Goal: Information Seeking & Learning: Learn about a topic

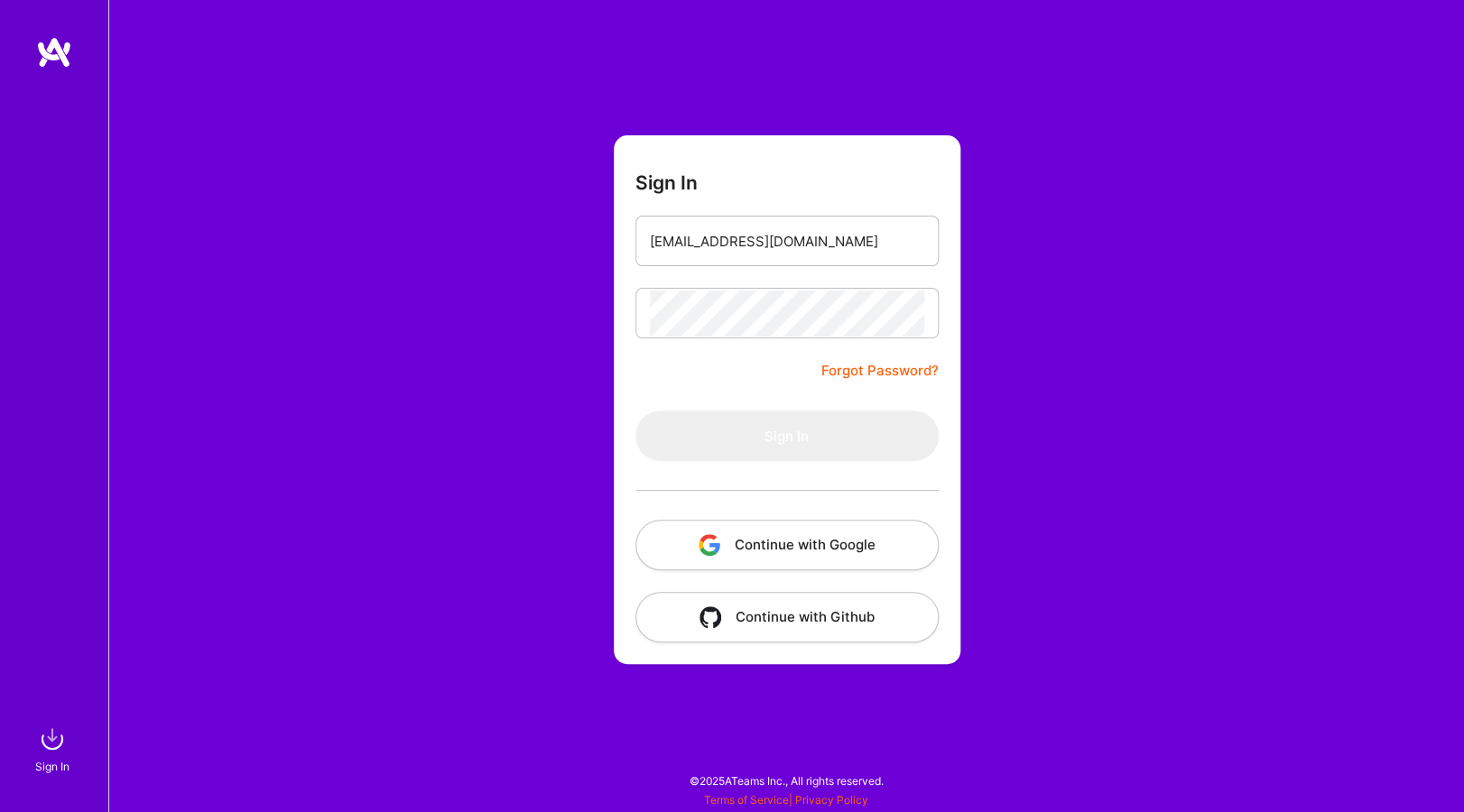
click at [49, 37] on img at bounding box center [53, 52] width 36 height 33
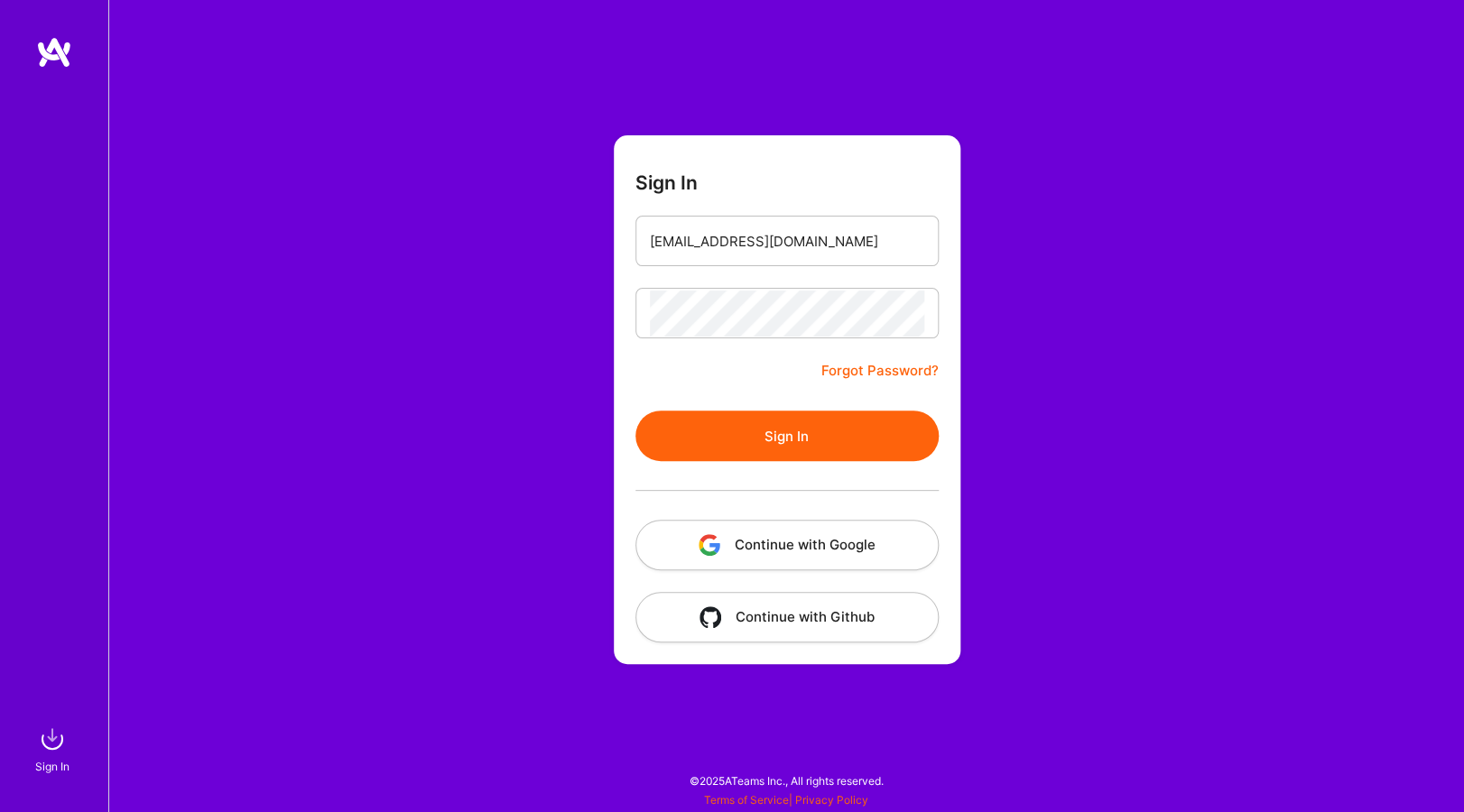
click at [759, 424] on button "Sign In" at bounding box center [786, 436] width 303 height 50
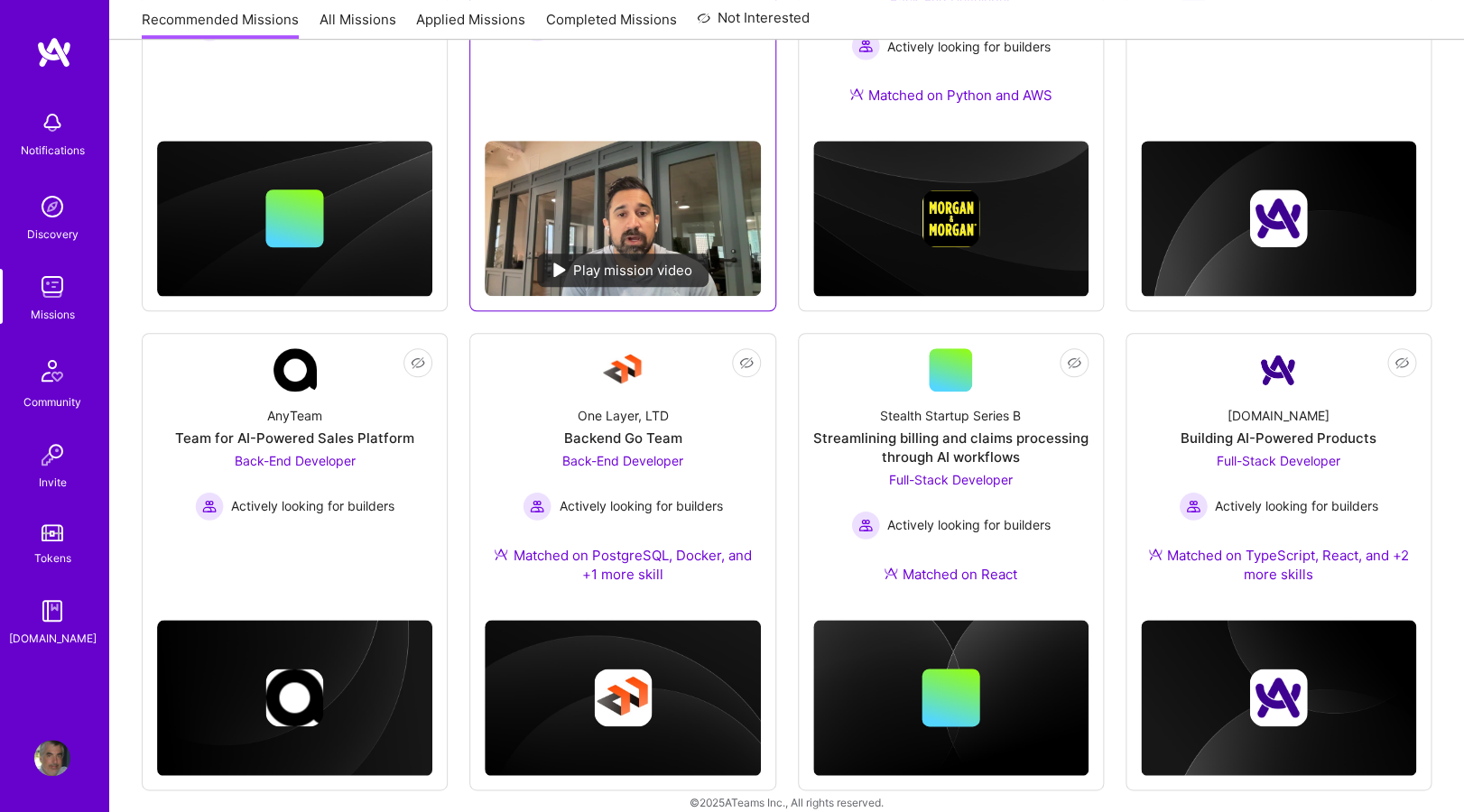
scroll to position [472, 0]
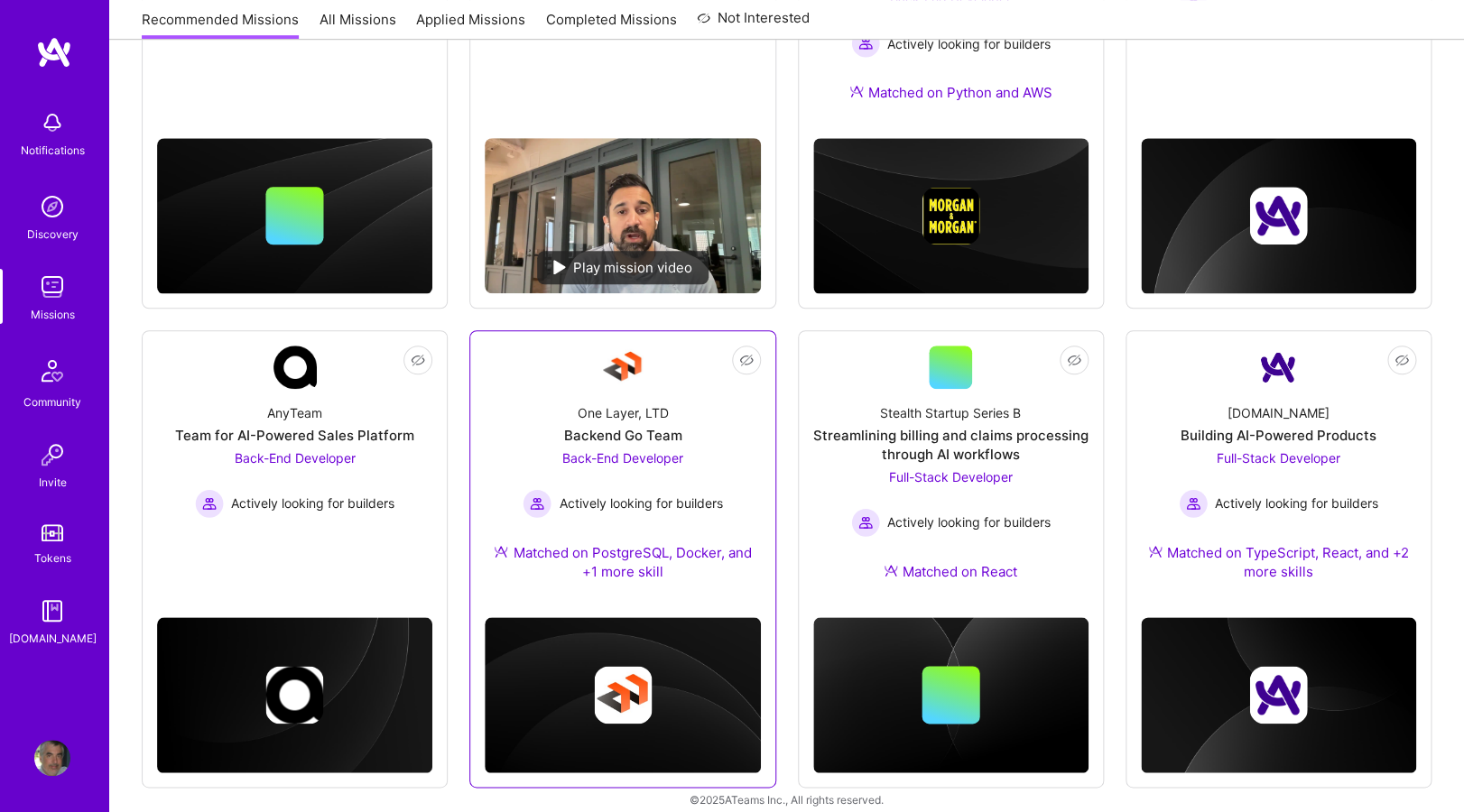
click at [710, 417] on div "One Layer, LTD Backend Go Team Back-End Developer Actively looking for builders…" at bounding box center [623, 496] width 275 height 214
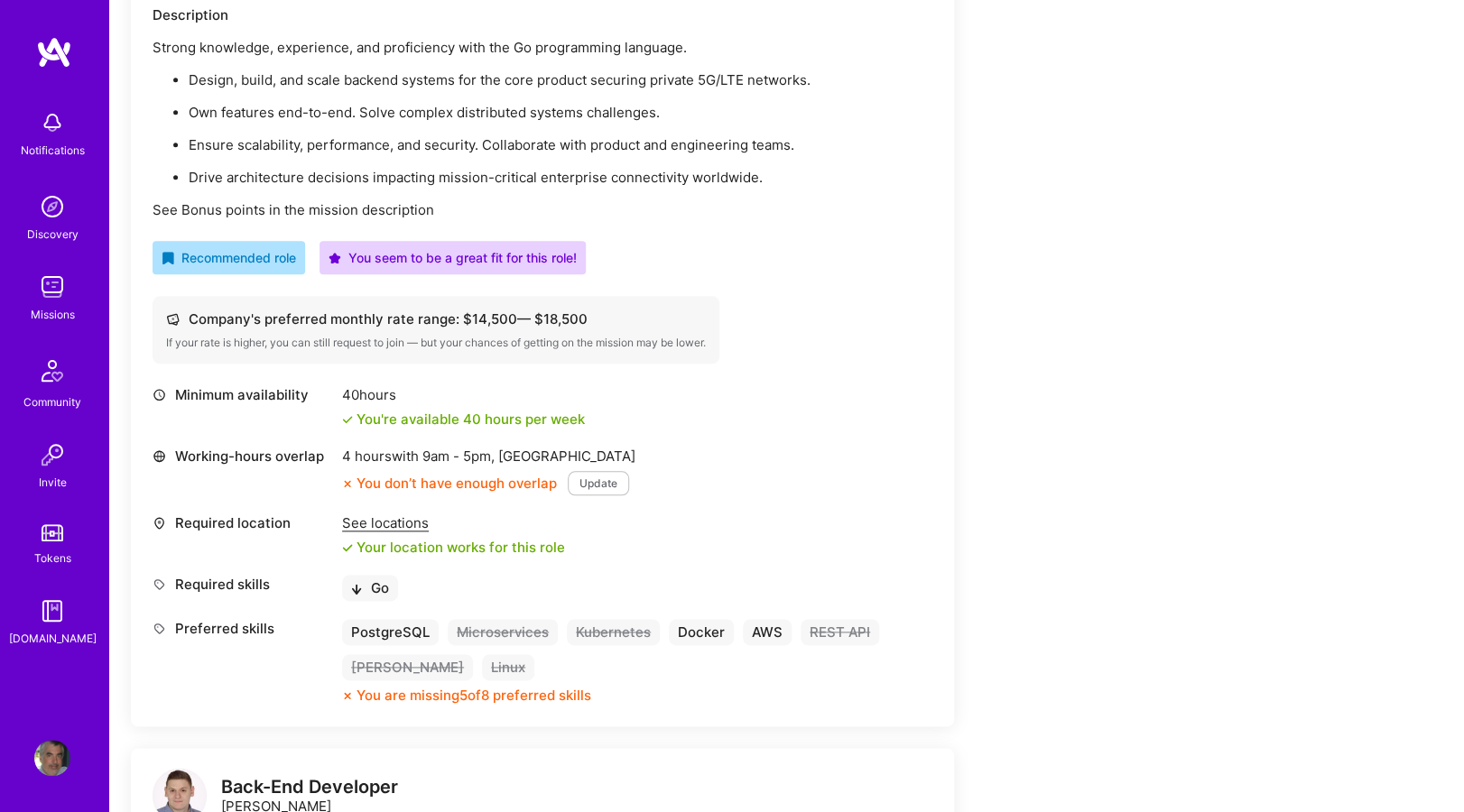
scroll to position [540, 0]
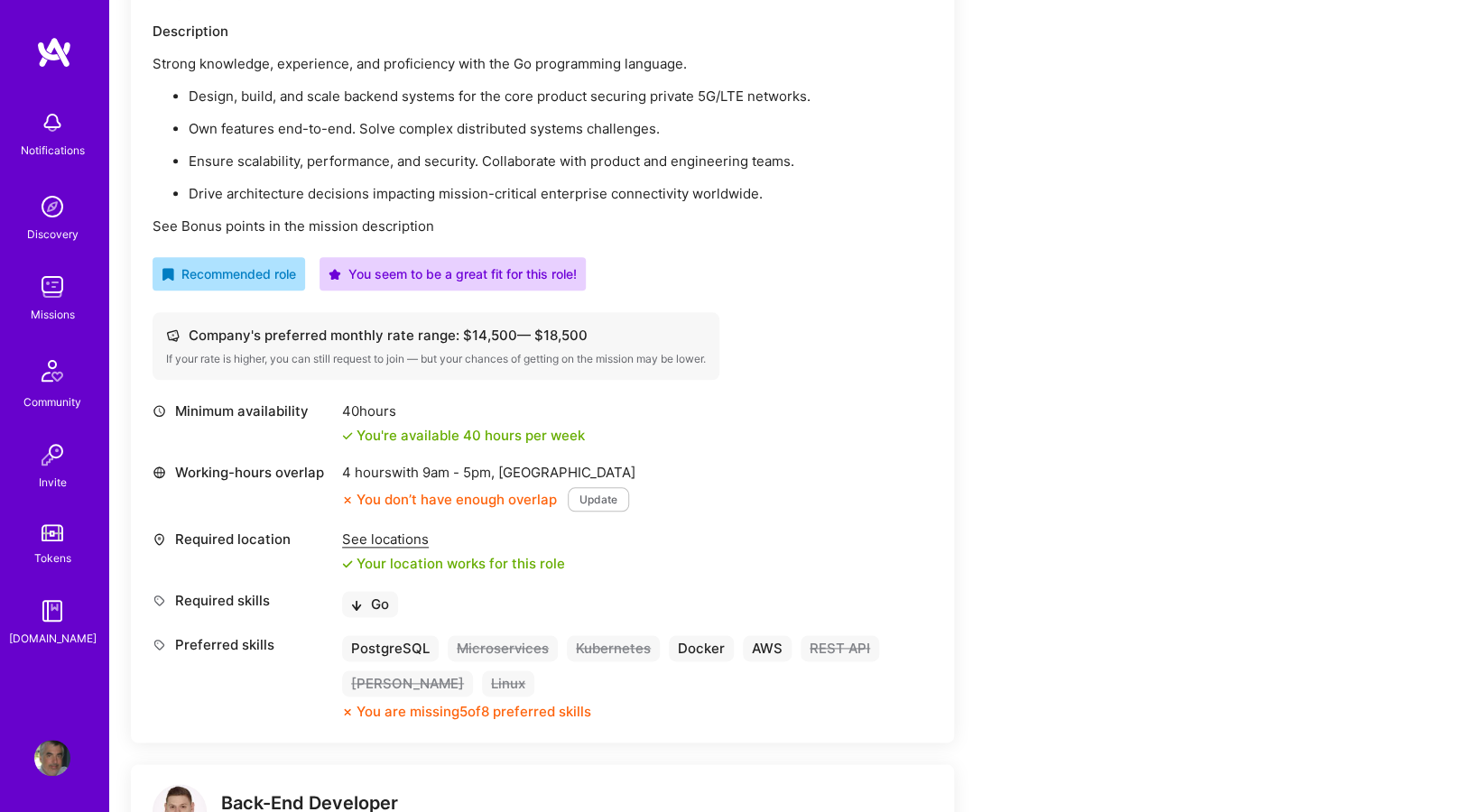
click at [59, 51] on img at bounding box center [53, 52] width 36 height 33
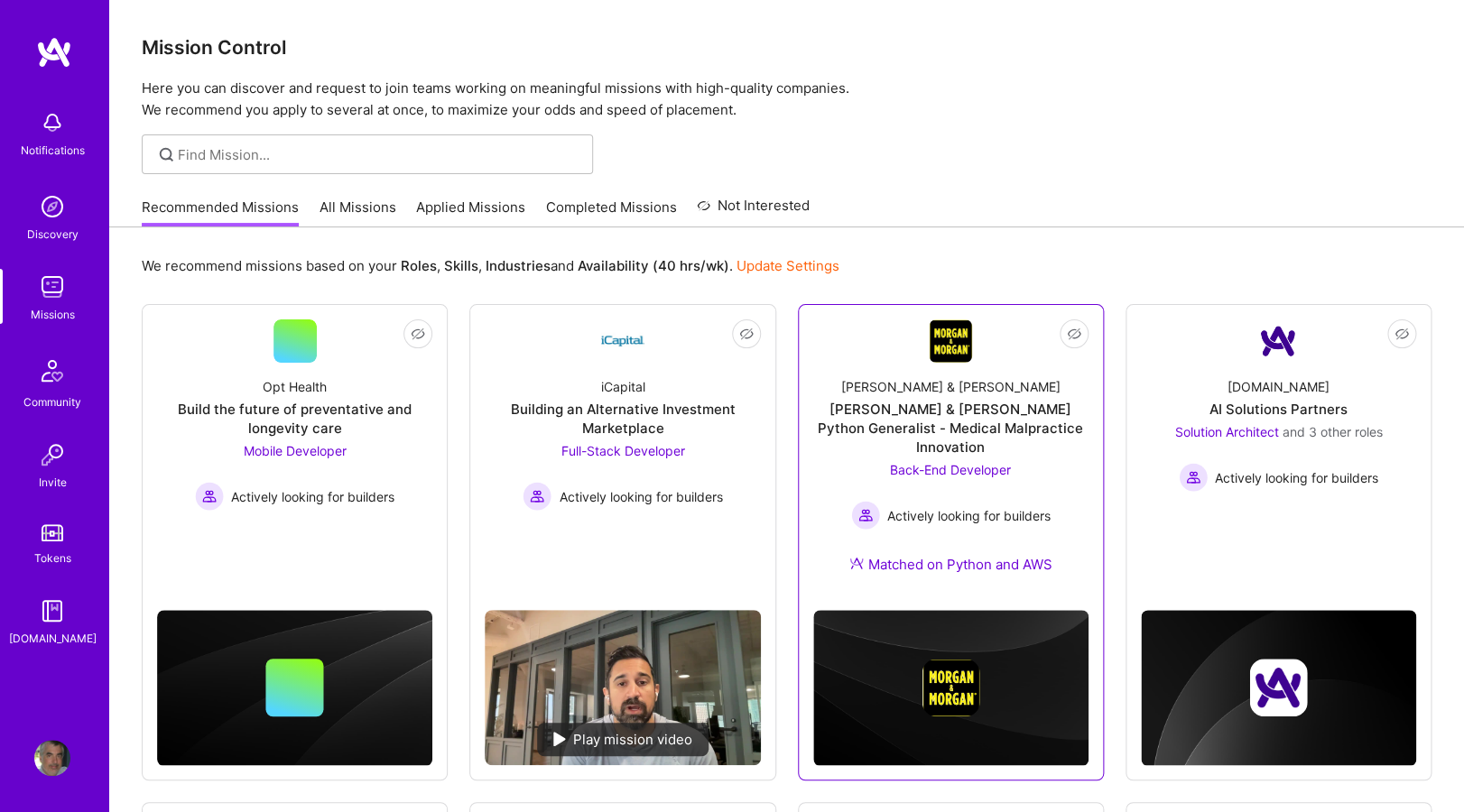
click at [1054, 367] on div "[PERSON_NAME] & [PERSON_NAME] & [PERSON_NAME] Python Generalist - Medical Malpr…" at bounding box center [951, 479] width 275 height 233
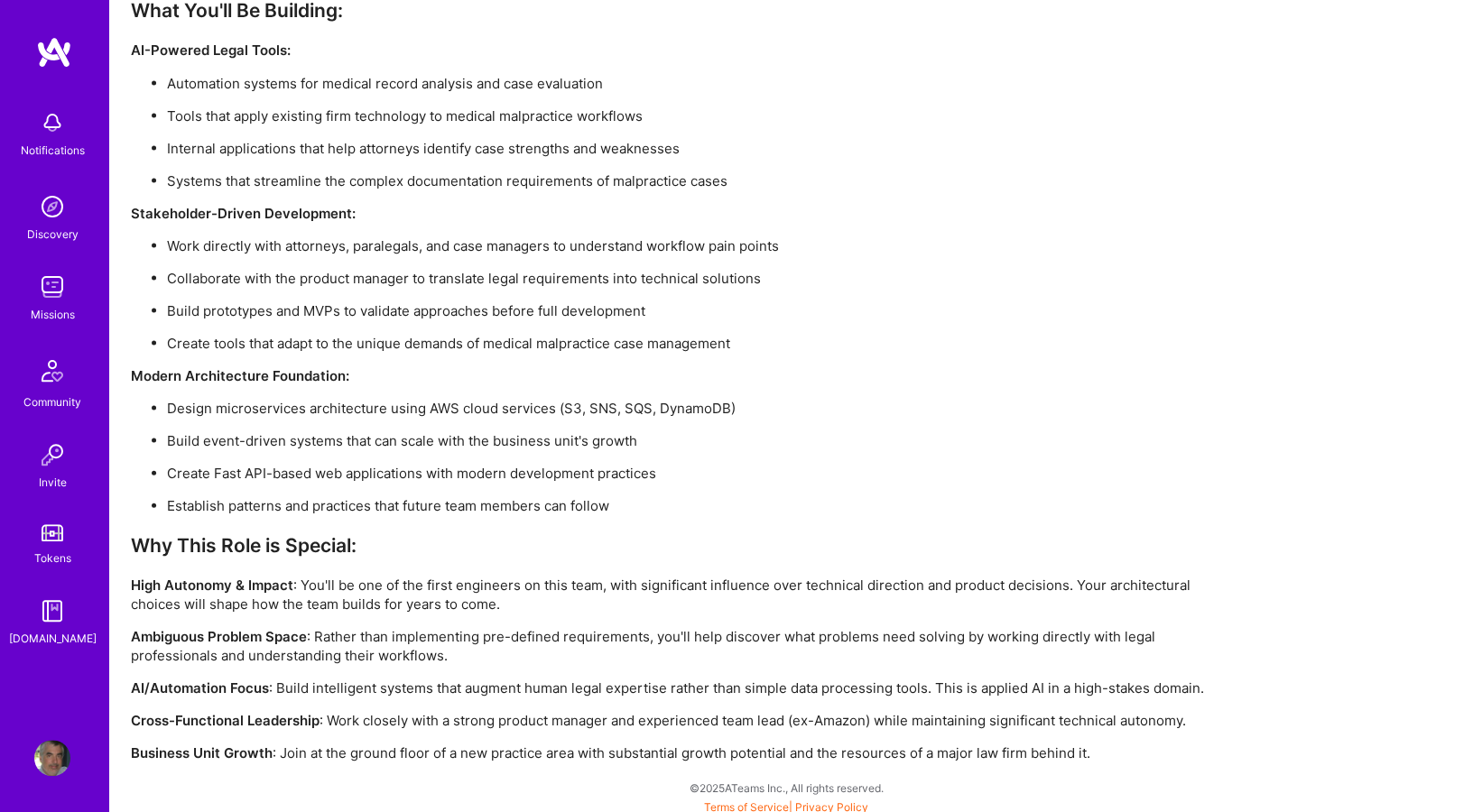
scroll to position [1387, 0]
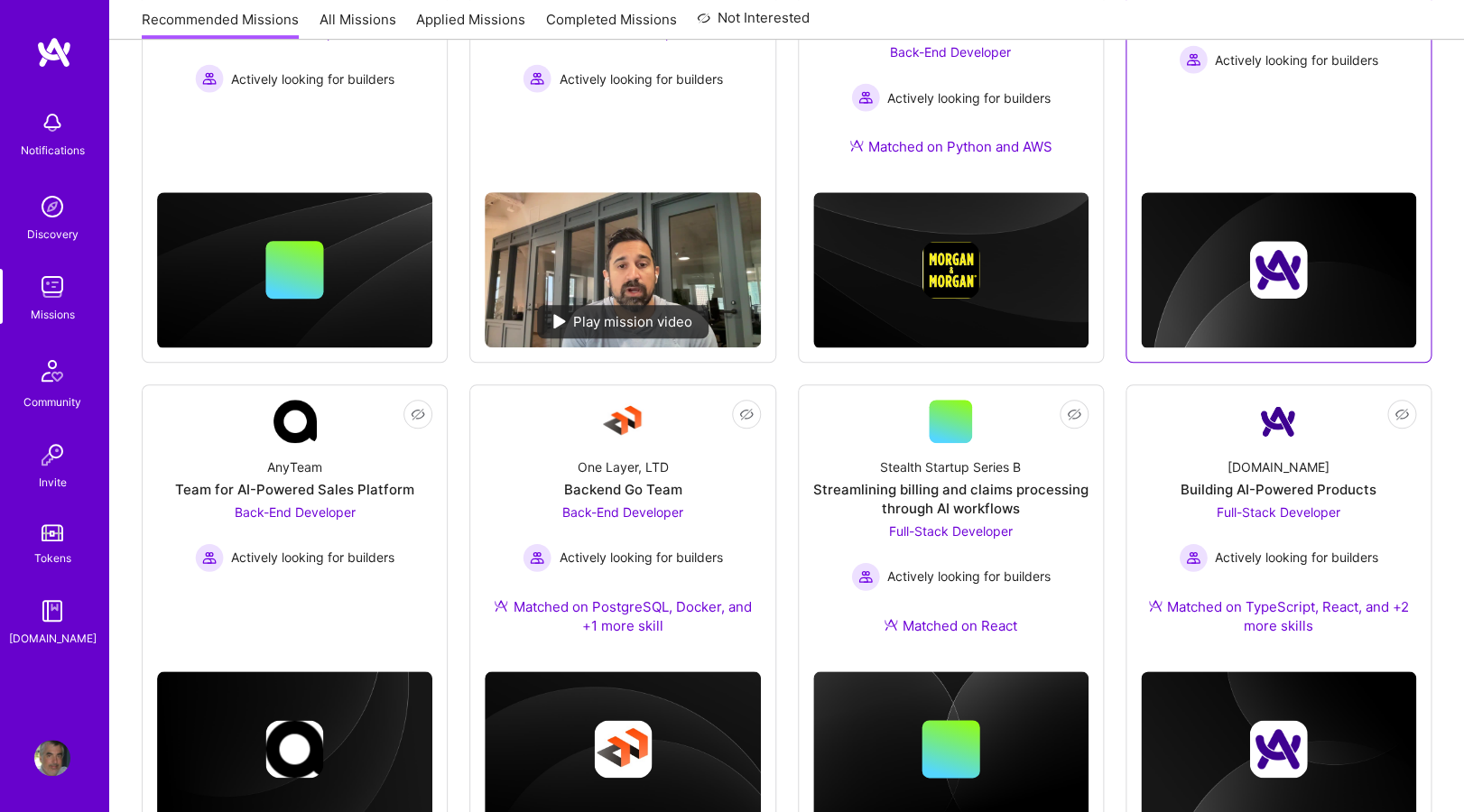
scroll to position [472, 0]
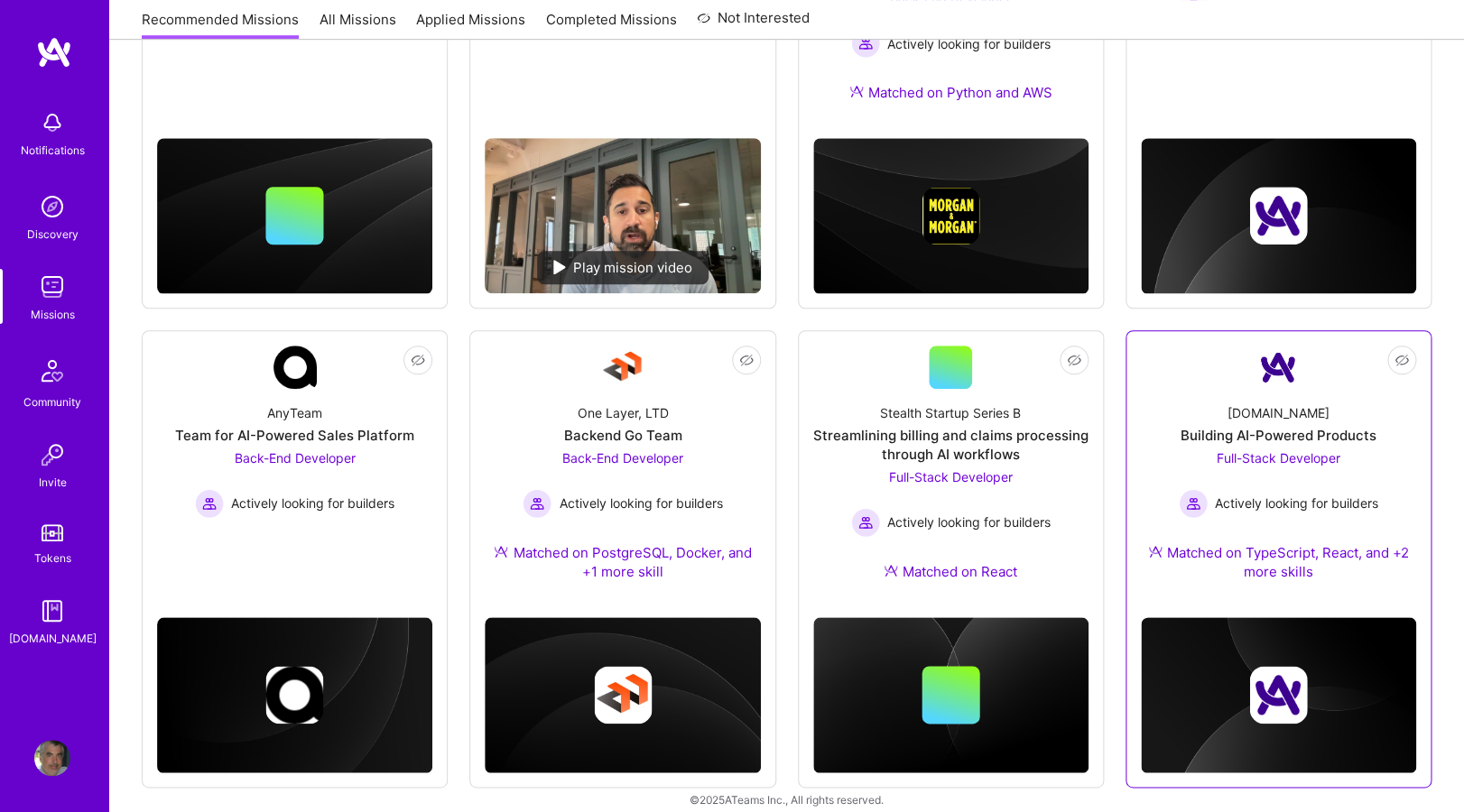
click at [1331, 392] on div "[DOMAIN_NAME] Building AI-Powered Products Full-Stack Developer Actively lookin…" at bounding box center [1278, 496] width 275 height 214
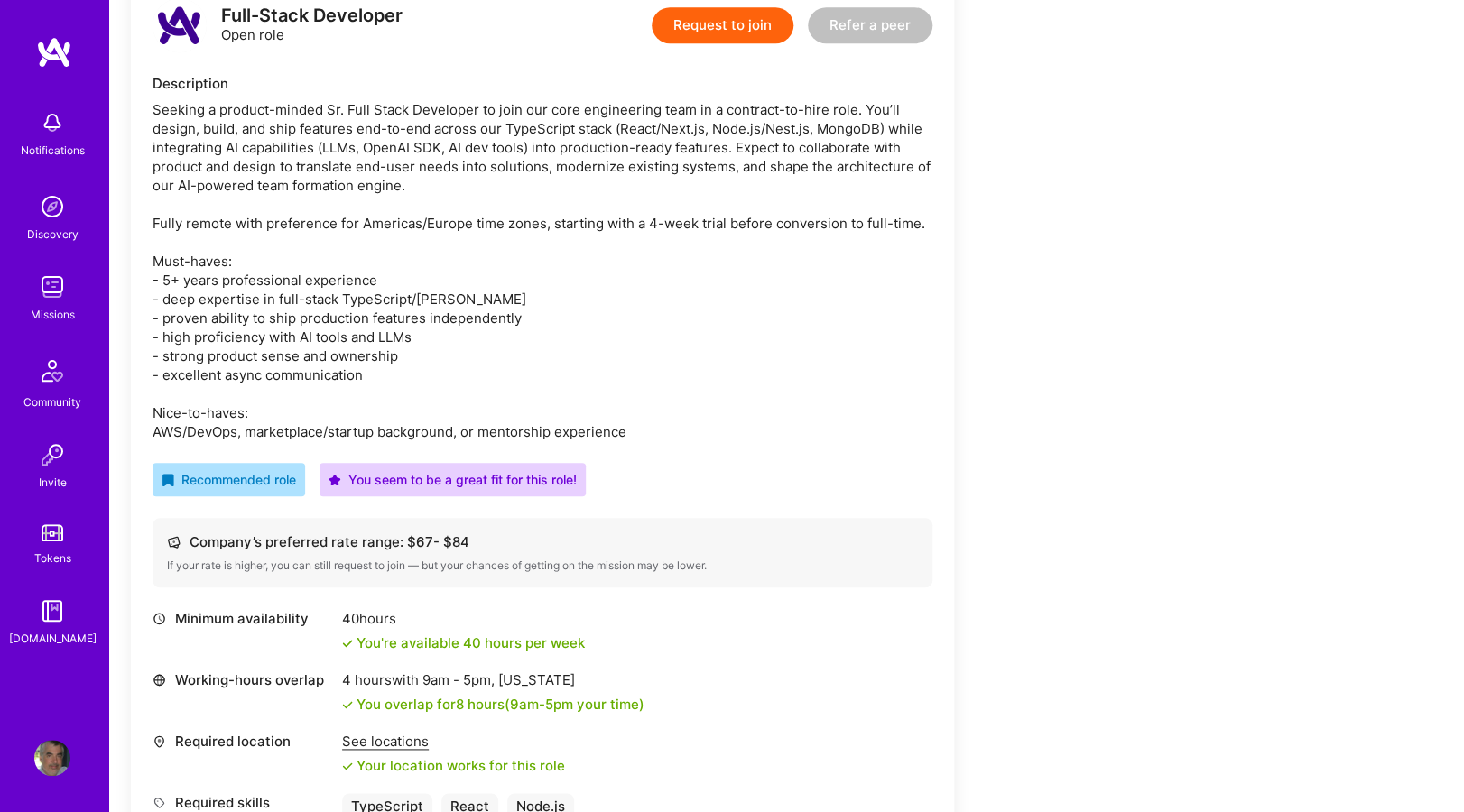
scroll to position [489, 0]
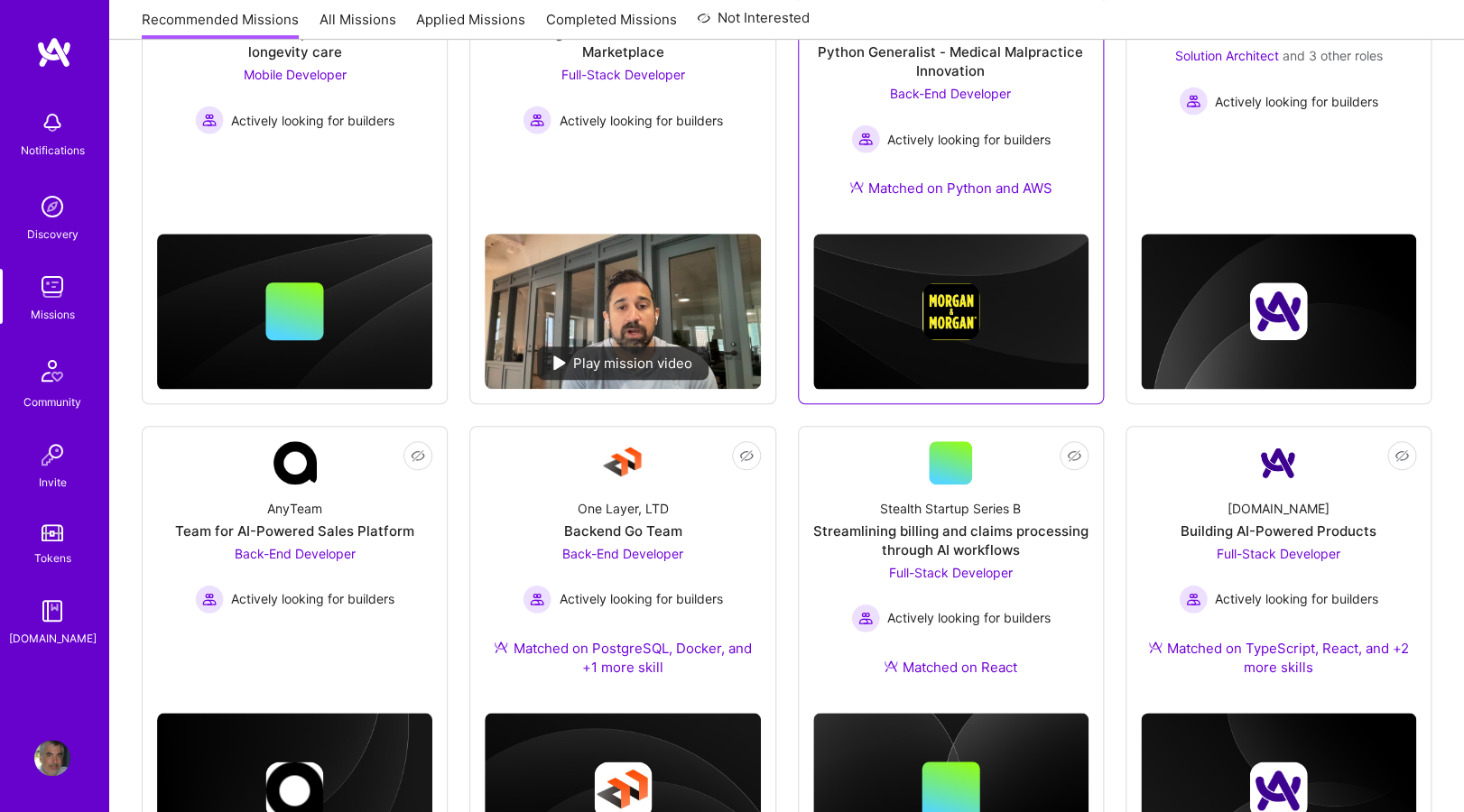
scroll to position [472, 0]
